Goal: Task Accomplishment & Management: Use online tool/utility

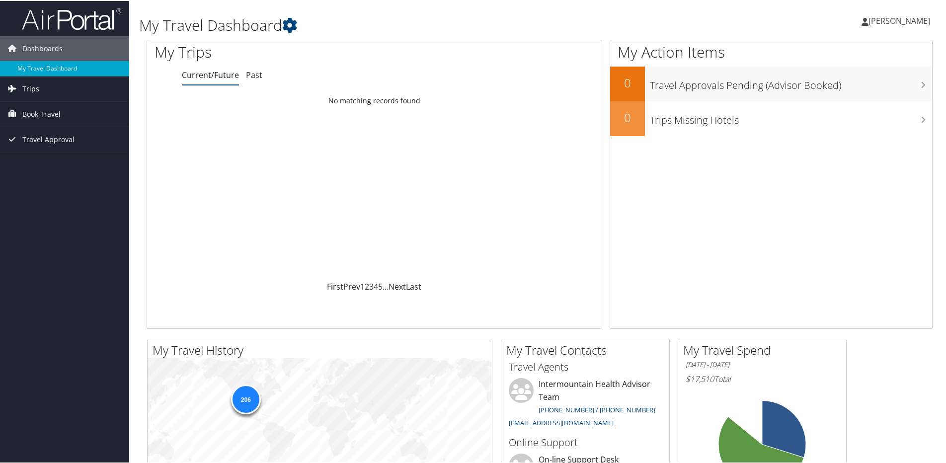
click at [32, 89] on span "Trips" at bounding box center [30, 88] width 17 height 25
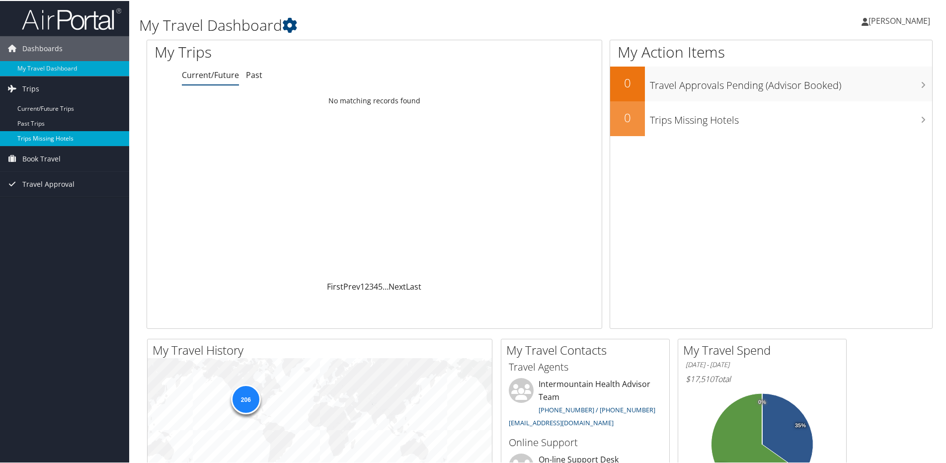
click at [66, 141] on link "Trips Missing Hotels" at bounding box center [64, 137] width 129 height 15
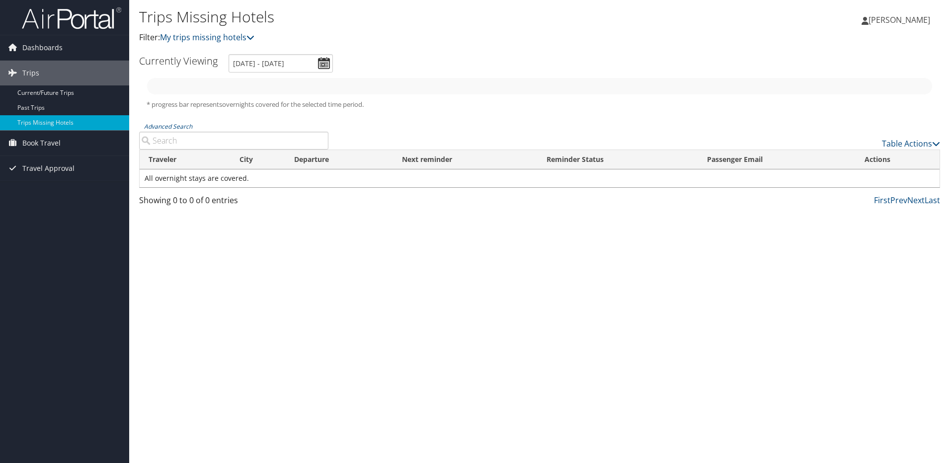
click at [35, 94] on link "Current/Future Trips" at bounding box center [64, 92] width 129 height 15
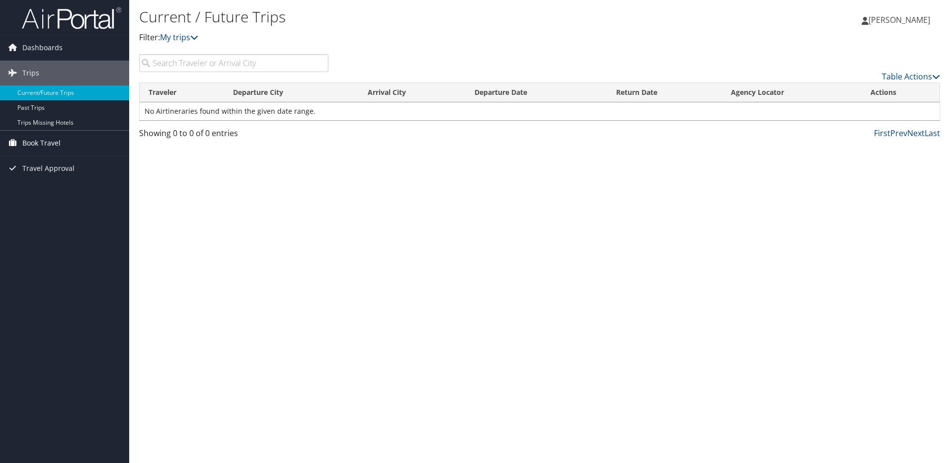
click at [44, 139] on span "Book Travel" at bounding box center [41, 143] width 38 height 25
click at [55, 164] on link "Agent Booking Request" at bounding box center [64, 163] width 129 height 15
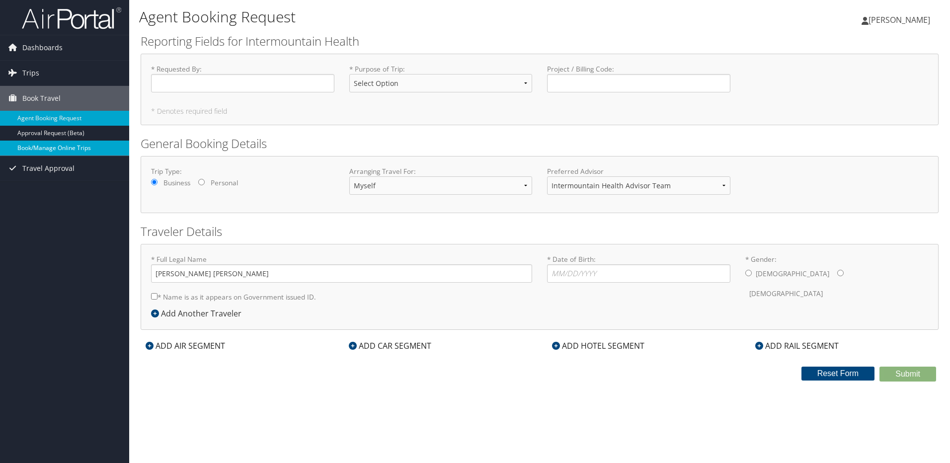
click at [57, 149] on link "Book/Manage Online Trips" at bounding box center [64, 148] width 129 height 15
